Goal: Task Accomplishment & Management: Manage account settings

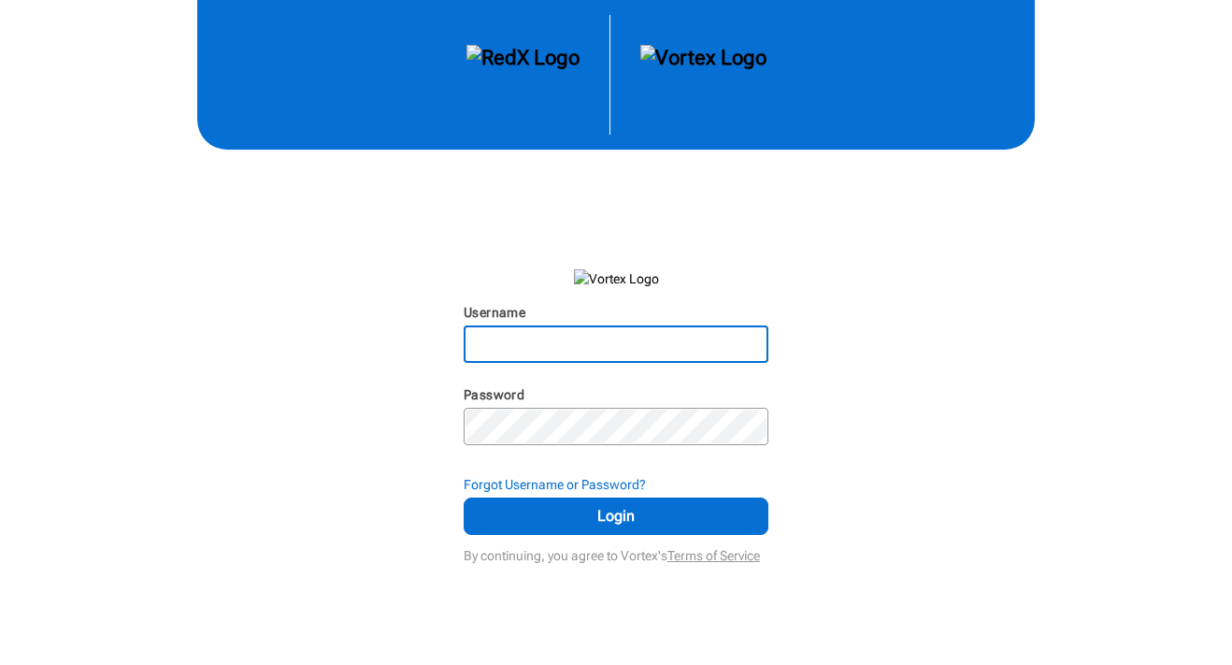
click at [635, 345] on input "Username" at bounding box center [616, 344] width 301 height 34
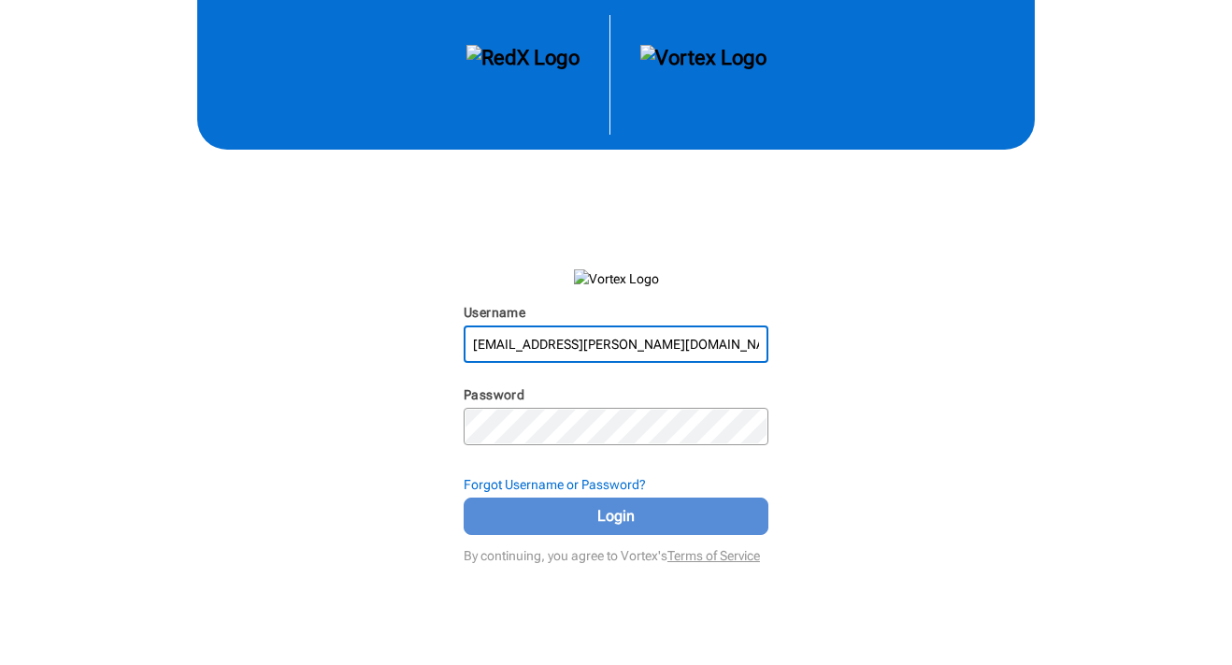
click at [628, 519] on span "Login" at bounding box center [616, 516] width 258 height 22
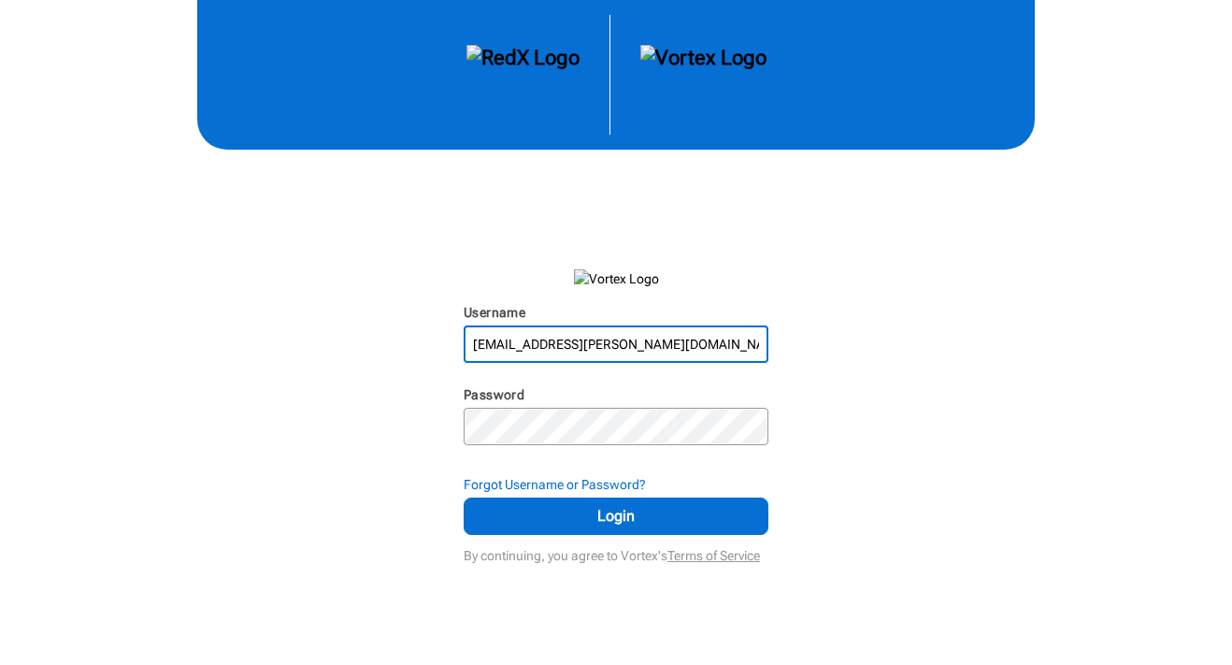
click at [653, 346] on input "[EMAIL_ADDRESS][PERSON_NAME][DOMAIN_NAME]" at bounding box center [616, 344] width 301 height 34
click at [654, 345] on input "[EMAIL_ADDRESS][PERSON_NAME][DOMAIN_NAME]" at bounding box center [616, 344] width 301 height 34
type input "[EMAIL_ADDRESS][PERSON_NAME][DOMAIN_NAME]"
click at [553, 65] on img at bounding box center [522, 75] width 113 height 60
click at [482, 78] on img at bounding box center [522, 75] width 113 height 60
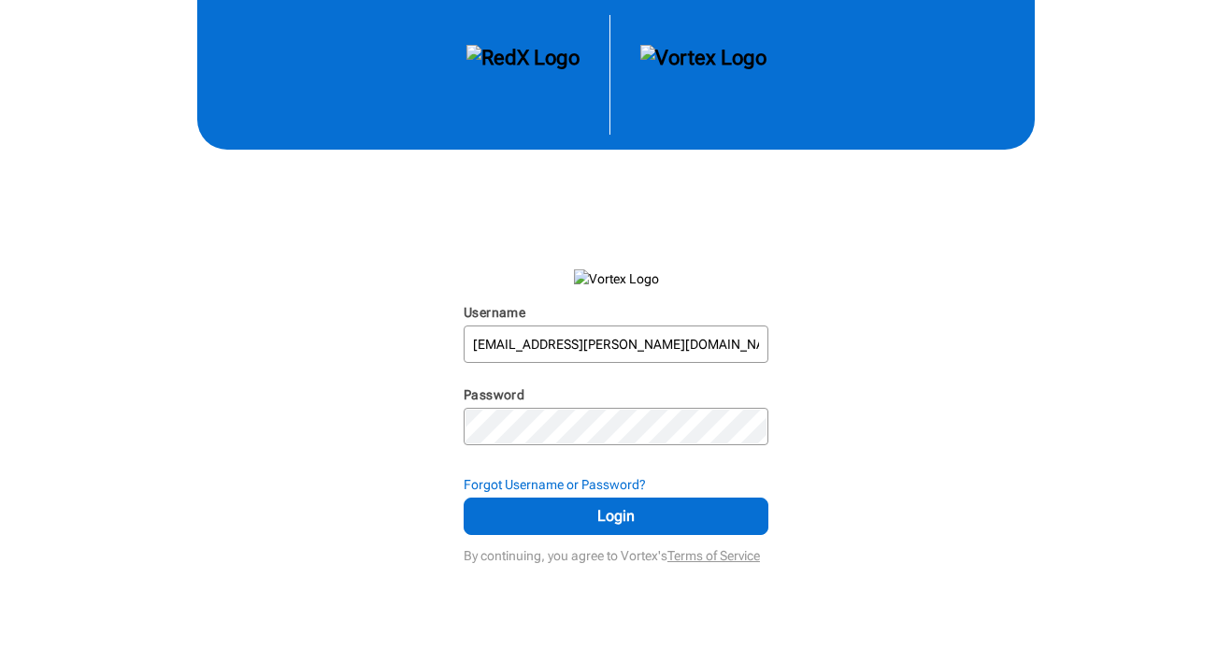
click at [654, 52] on img at bounding box center [703, 75] width 126 height 60
click at [543, 481] on strong "Forgot Username or Password?" at bounding box center [555, 484] width 182 height 15
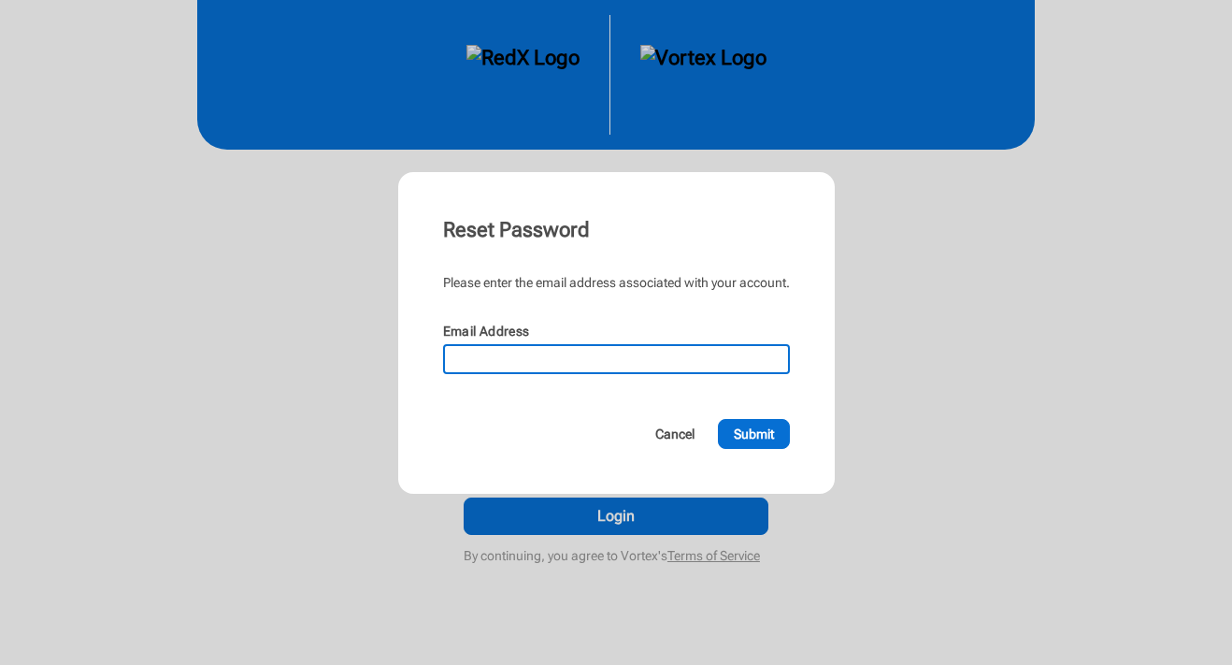
click at [571, 361] on input "Email Address" at bounding box center [616, 359] width 343 height 26
type input "[EMAIL_ADDRESS][PERSON_NAME][DOMAIN_NAME]"
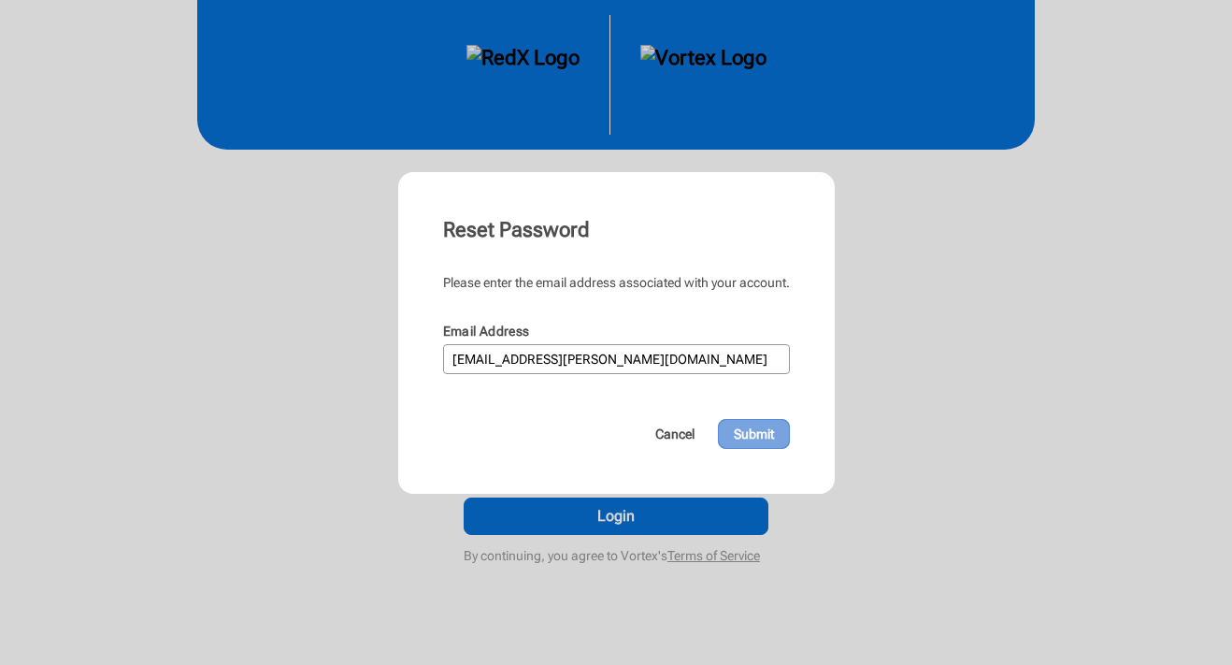
click at [748, 435] on span "Submit" at bounding box center [754, 433] width 40 height 19
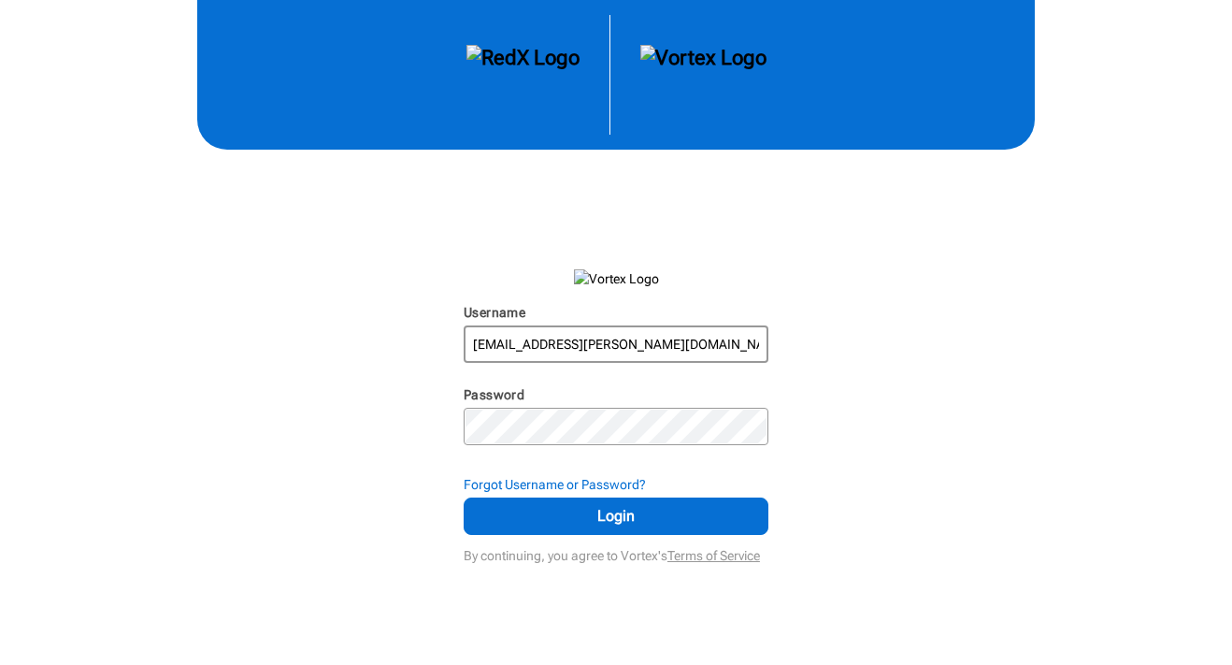
click at [686, 343] on input "[EMAIL_ADDRESS][PERSON_NAME][DOMAIN_NAME]" at bounding box center [616, 344] width 301 height 34
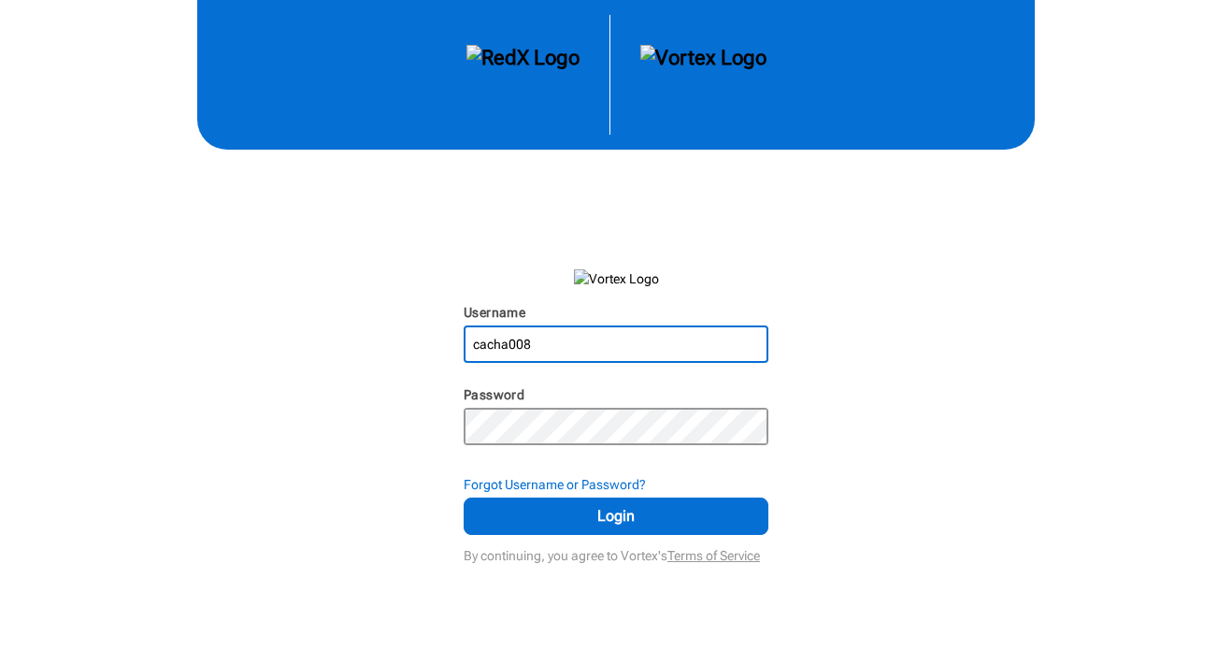
type input "cacha008"
click at [1016, 393] on div "Username cacha008 N/A Password N/A Forgot Username or Password? Login By contin…" at bounding box center [616, 284] width 1232 height 568
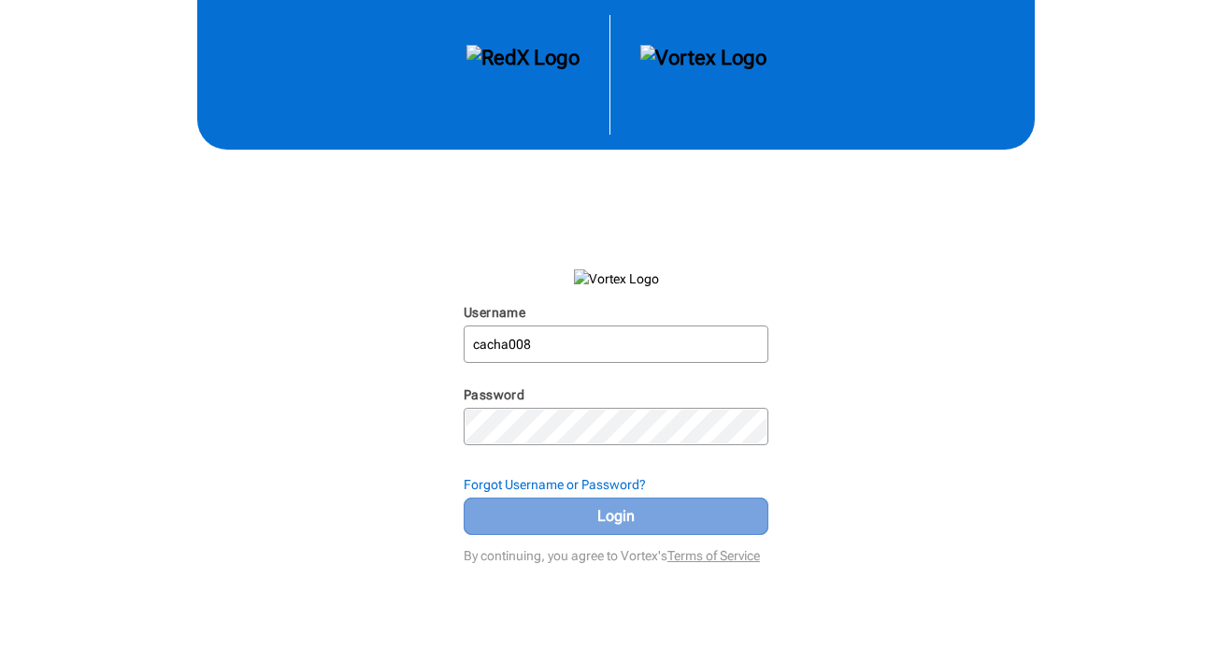
click at [591, 521] on span "Login" at bounding box center [616, 516] width 258 height 22
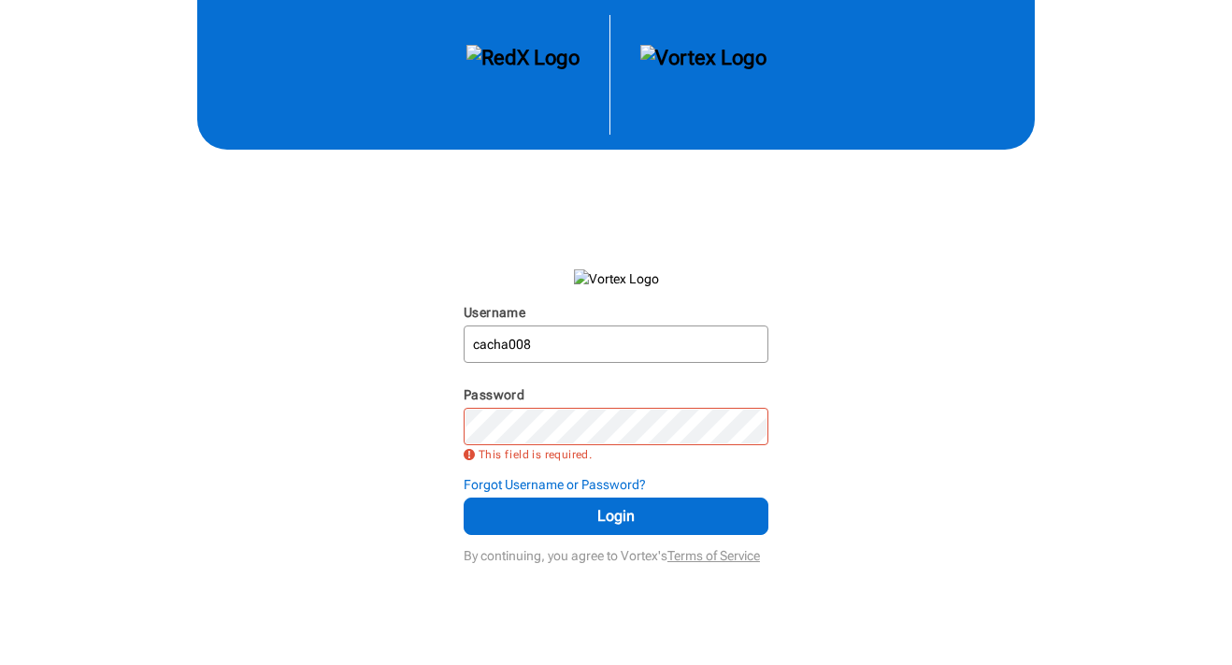
click at [590, 274] on img at bounding box center [616, 278] width 85 height 19
